Goal: Information Seeking & Learning: Learn about a topic

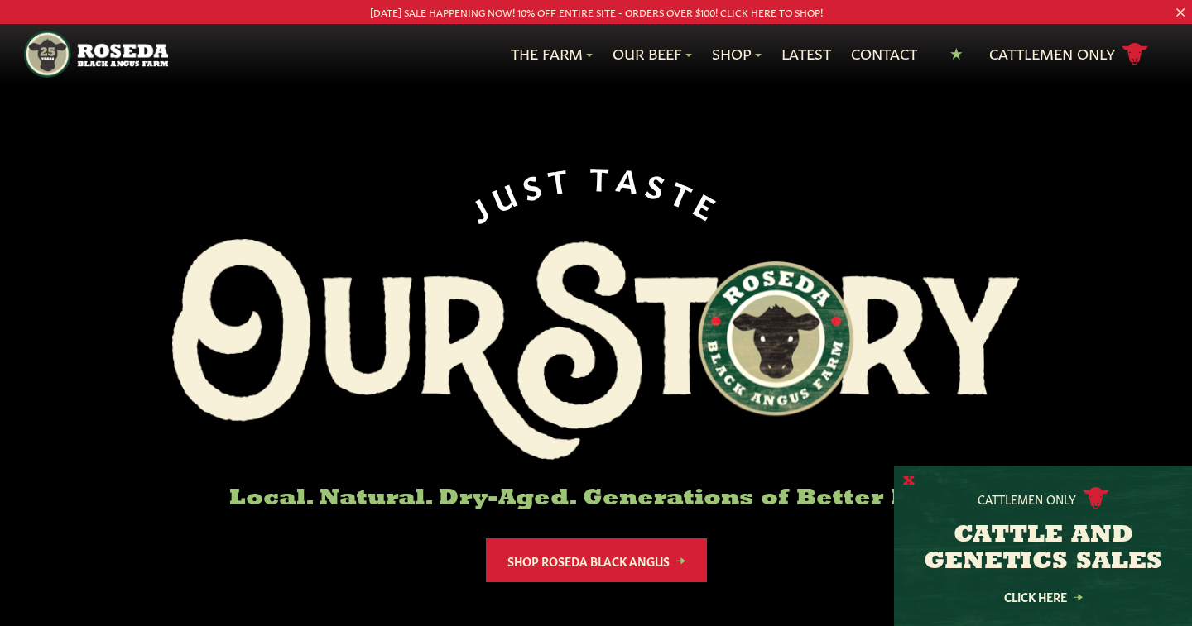
click at [909, 483] on button "X" at bounding box center [909, 481] width 12 height 17
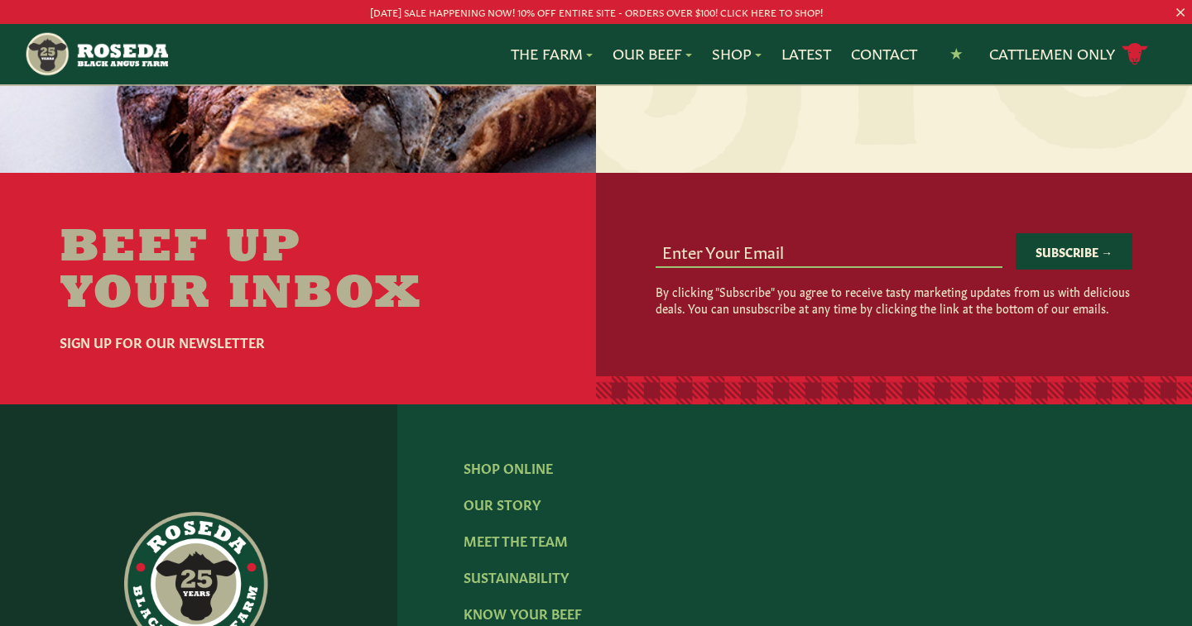
scroll to position [2354, 0]
click at [693, 242] on input "email" at bounding box center [828, 249] width 347 height 31
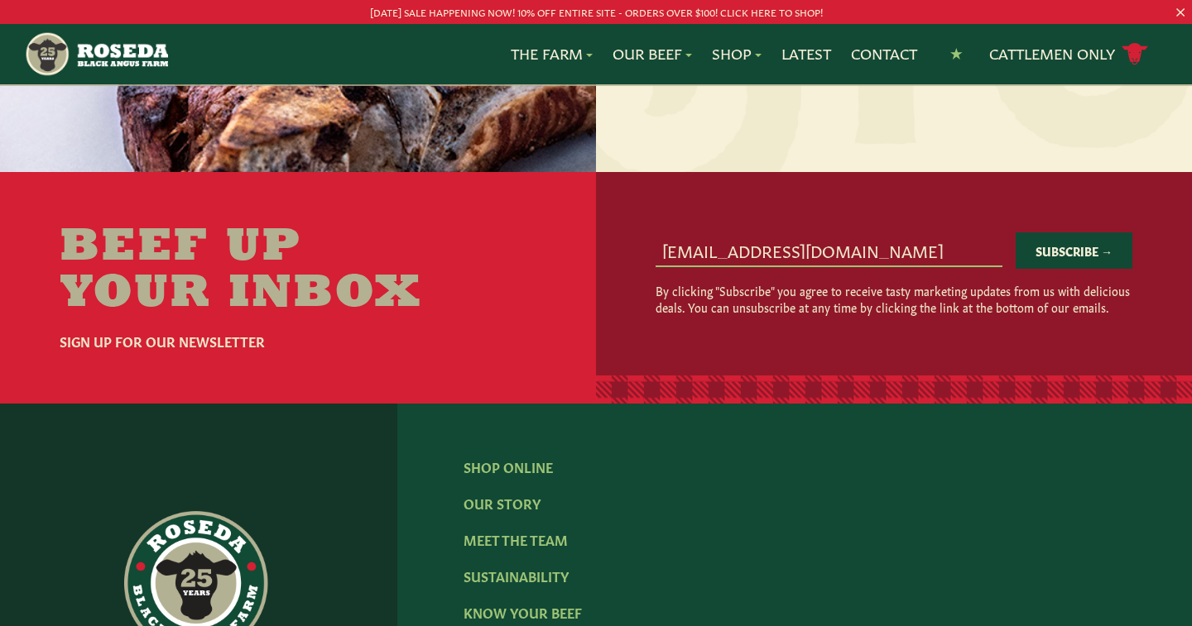
type input "[EMAIL_ADDRESS][DOMAIN_NAME]"
click at [1077, 236] on button "Subscribe →" at bounding box center [1073, 251] width 117 height 36
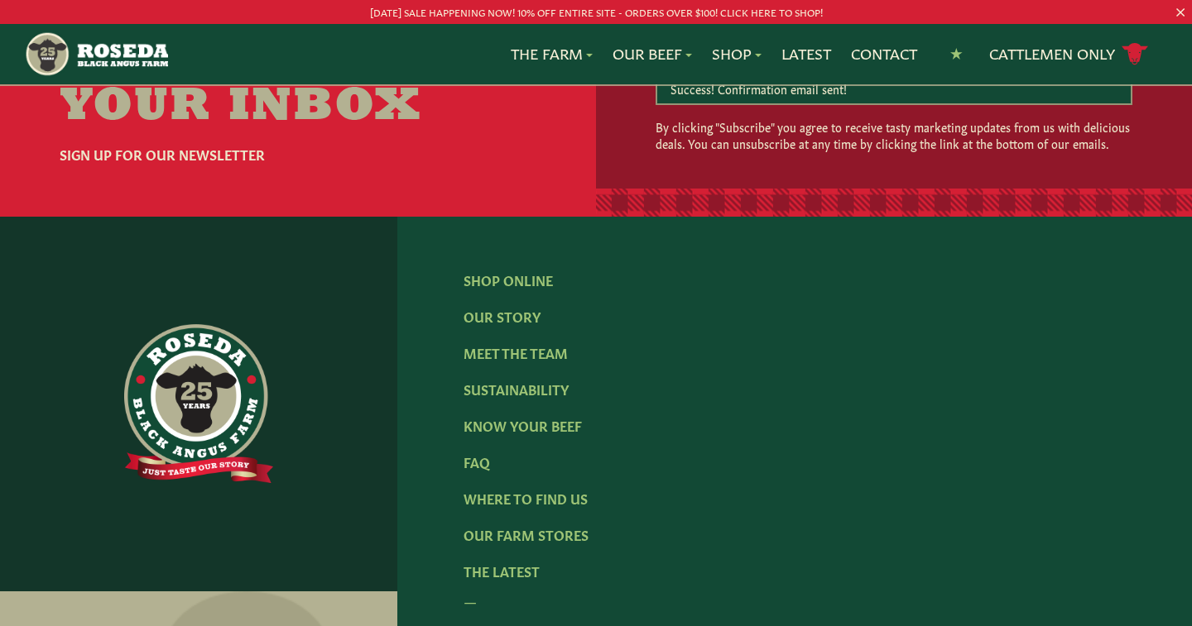
scroll to position [2550, 0]
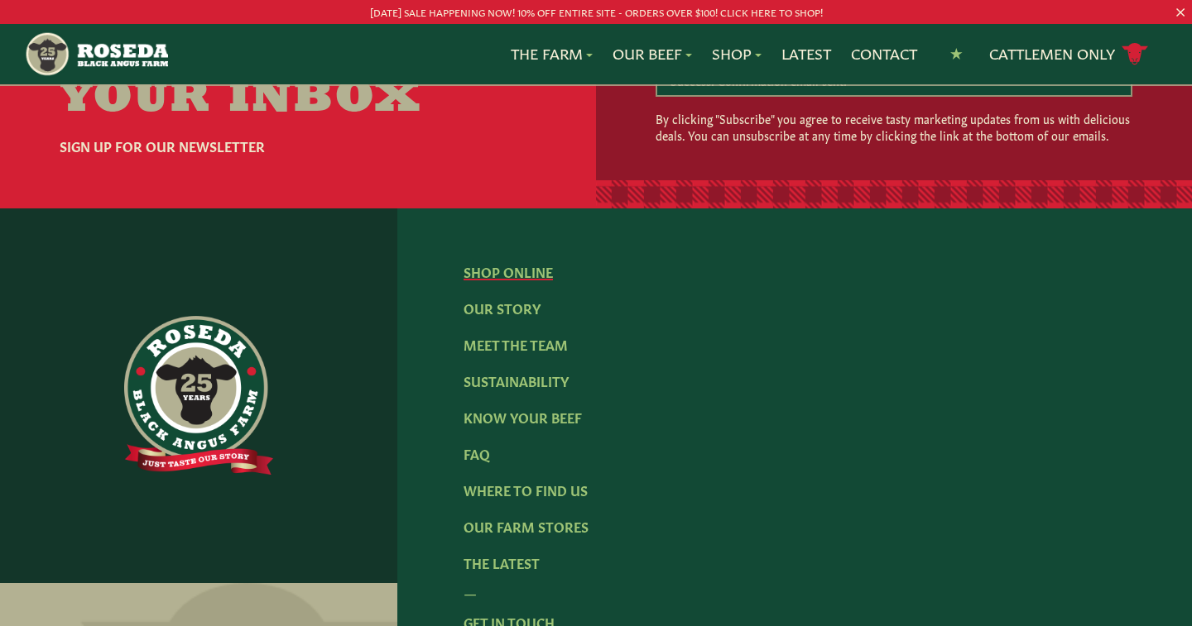
click at [519, 262] on link "Shop Online" at bounding box center [507, 271] width 89 height 18
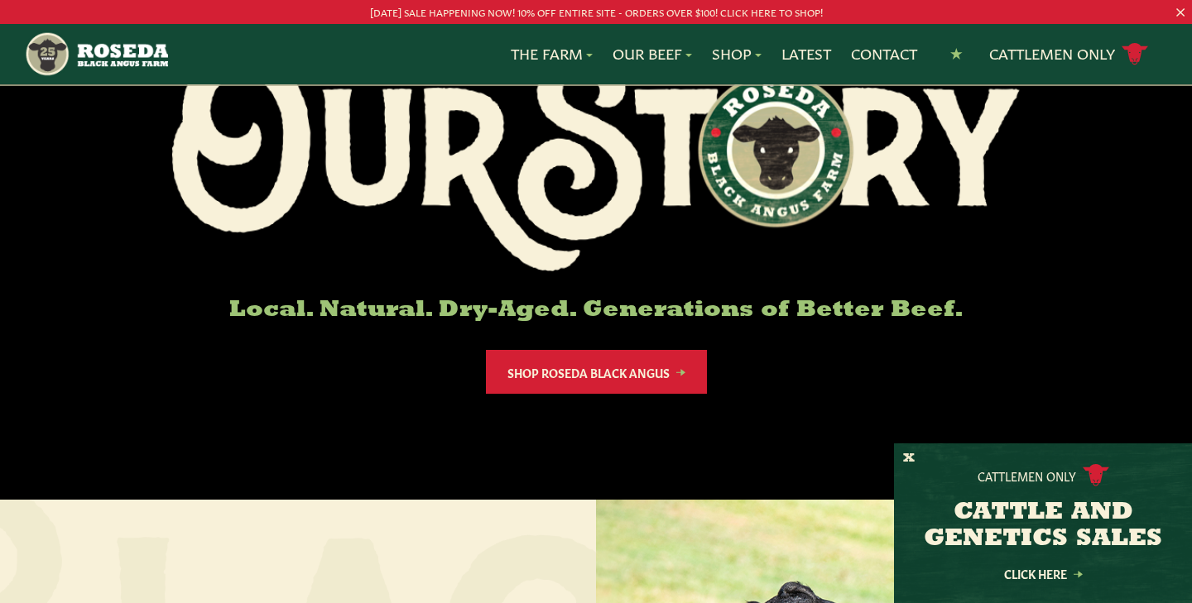
scroll to position [109, 0]
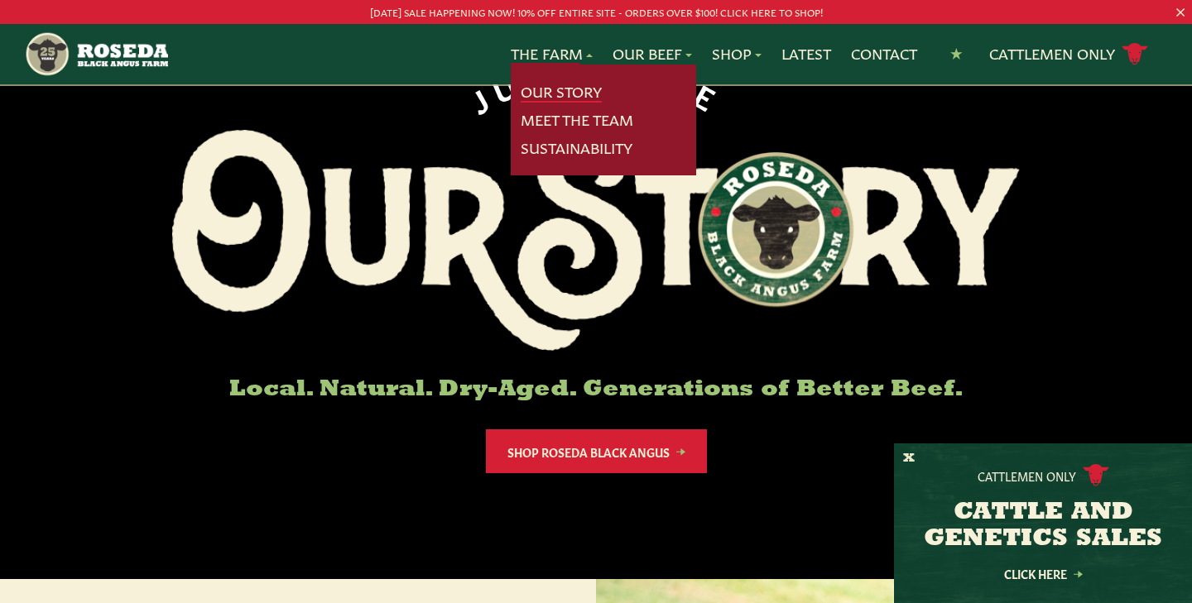
click at [551, 88] on link "Our Story" at bounding box center [561, 92] width 81 height 22
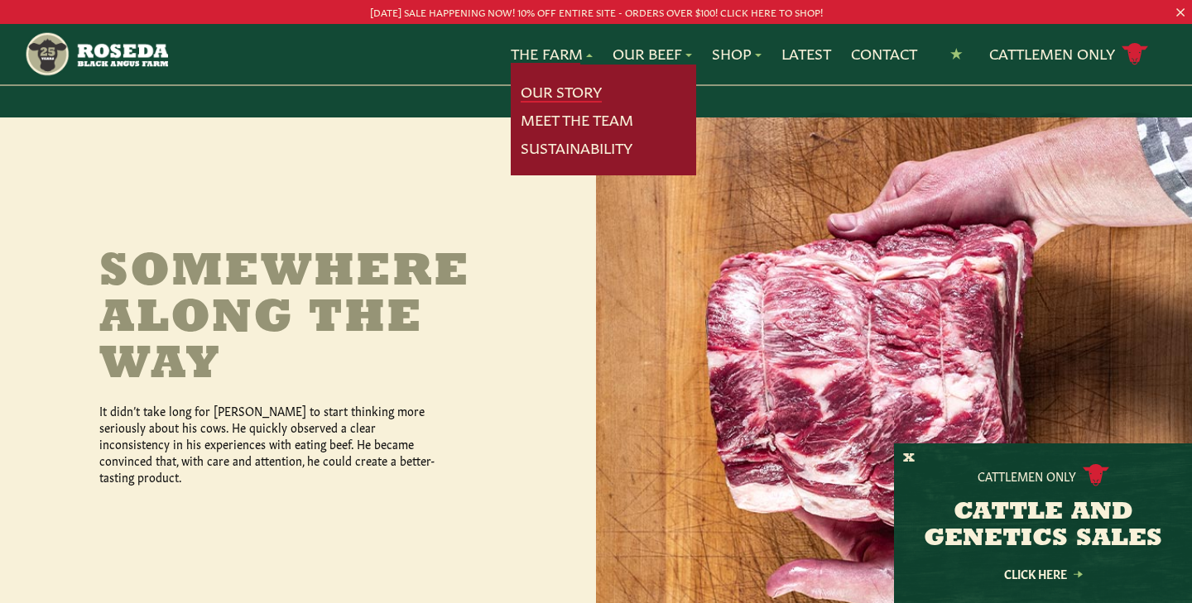
scroll to position [660, 0]
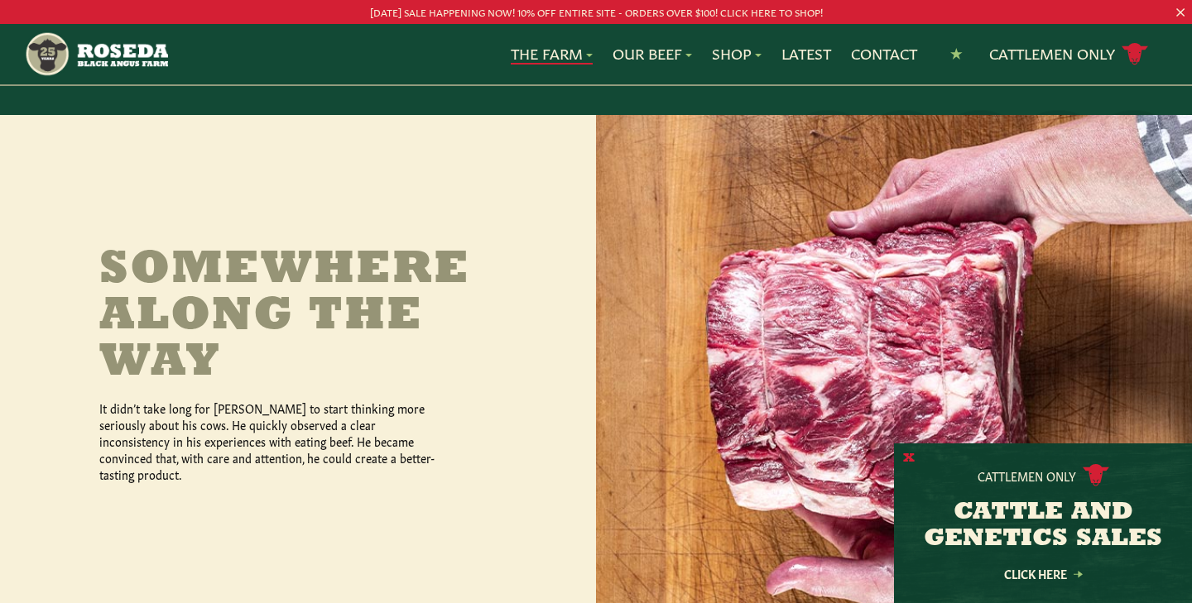
click at [908, 456] on button "X" at bounding box center [909, 458] width 12 height 17
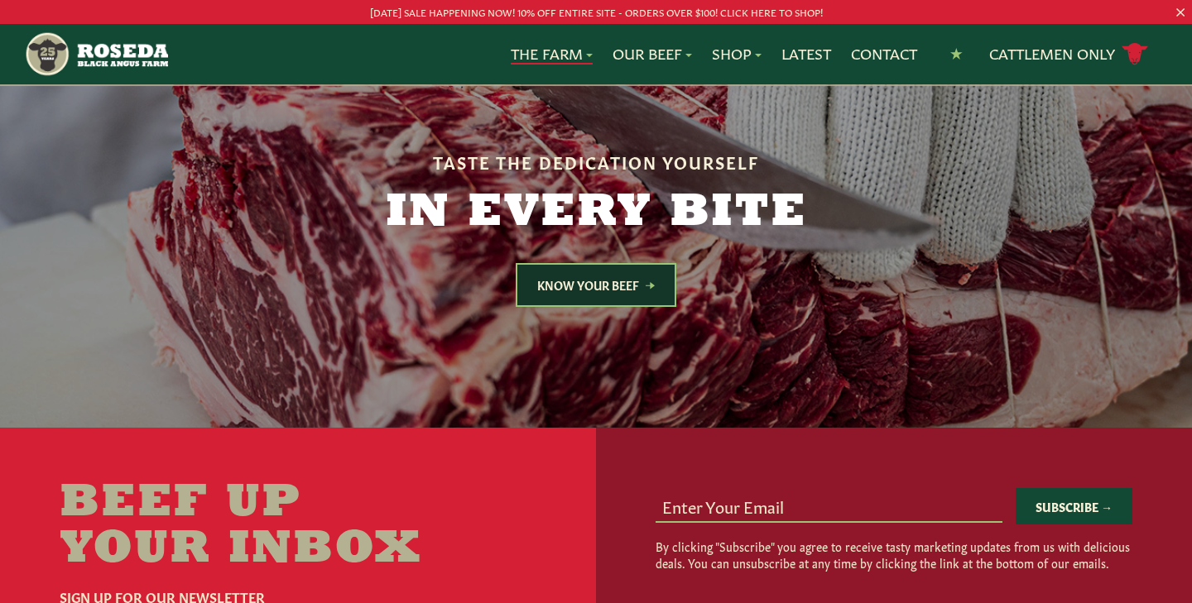
scroll to position [4657, 0]
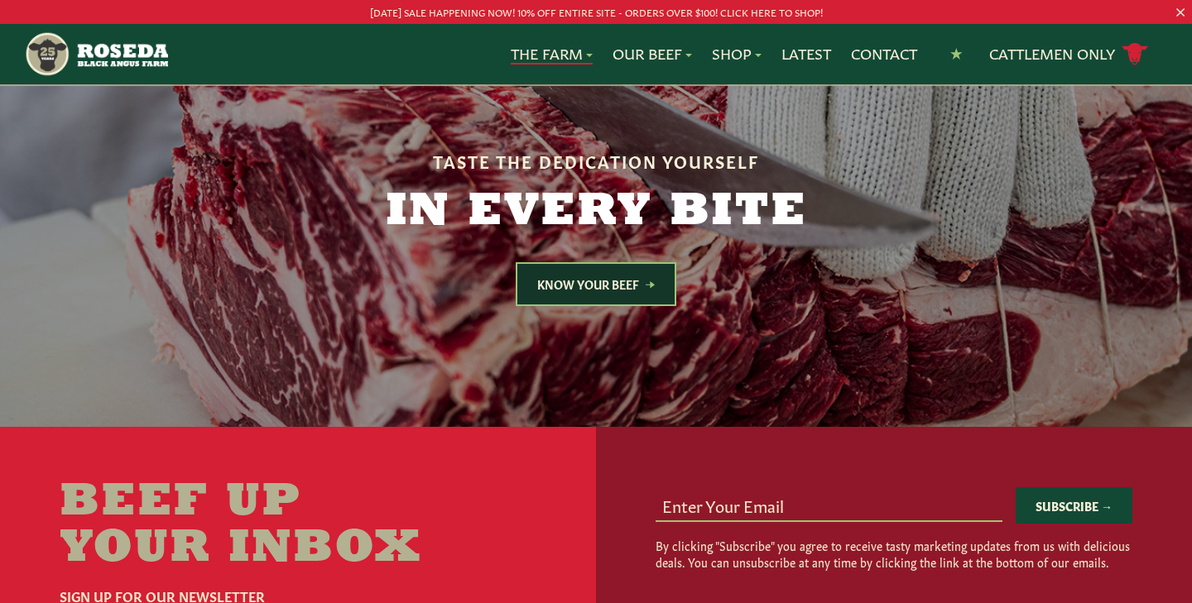
click at [588, 262] on link "Know Your Beef" at bounding box center [596, 284] width 161 height 44
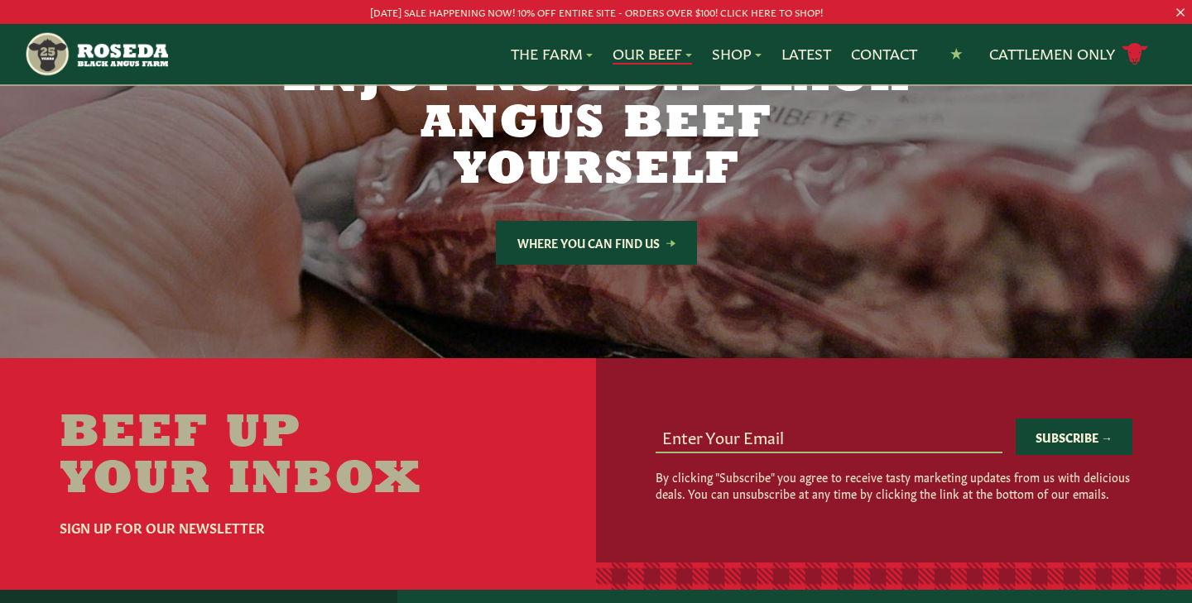
scroll to position [3090, 0]
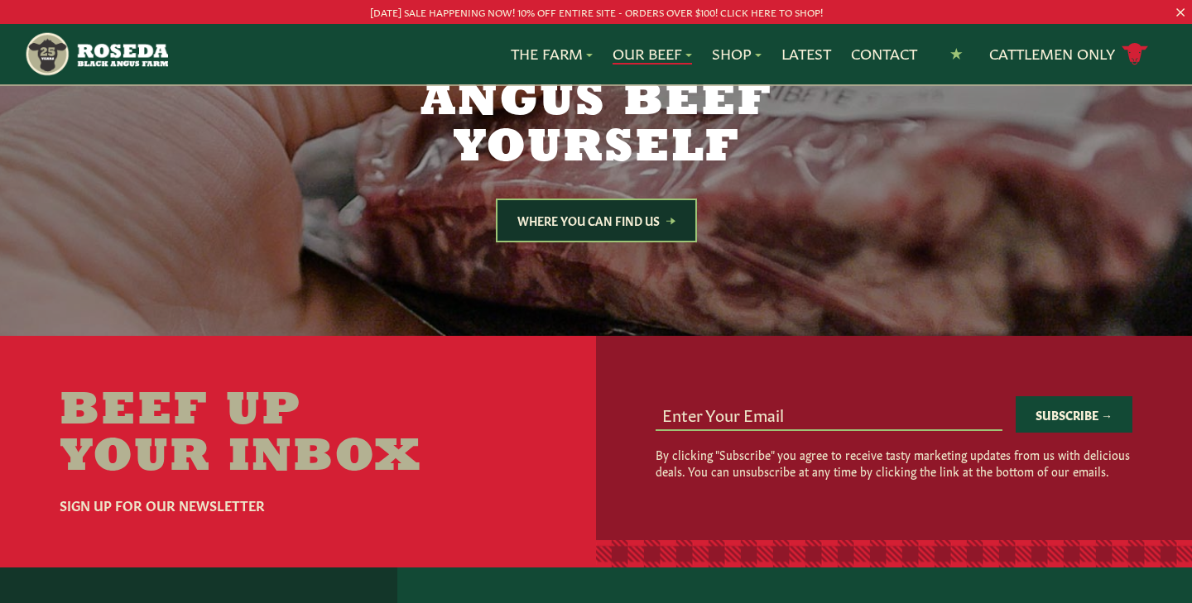
click at [616, 199] on link "Where You Can Find Us" at bounding box center [596, 221] width 201 height 44
